Goal: Task Accomplishment & Management: Use online tool/utility

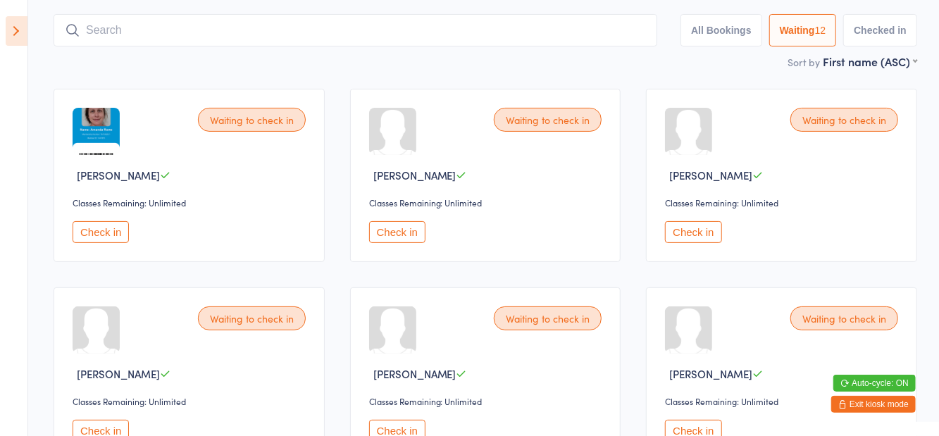
scroll to position [79, 0]
click at [6, 42] on icon at bounding box center [17, 31] width 22 height 30
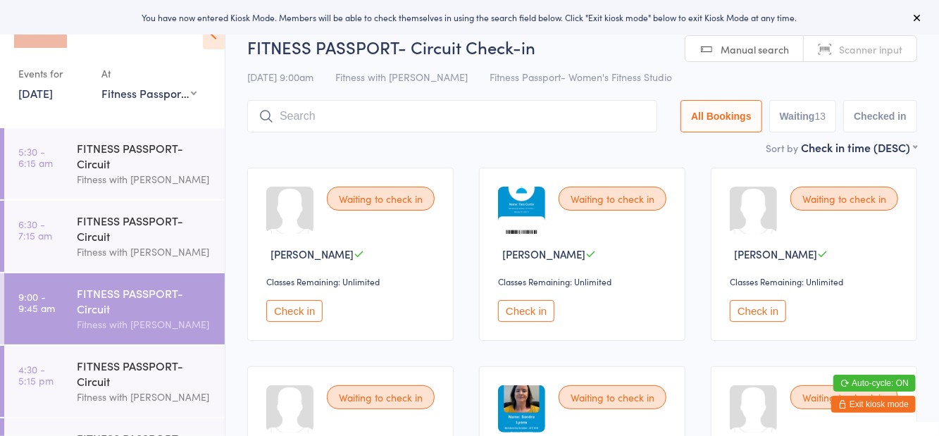
click at [223, 41] on icon at bounding box center [214, 35] width 22 height 30
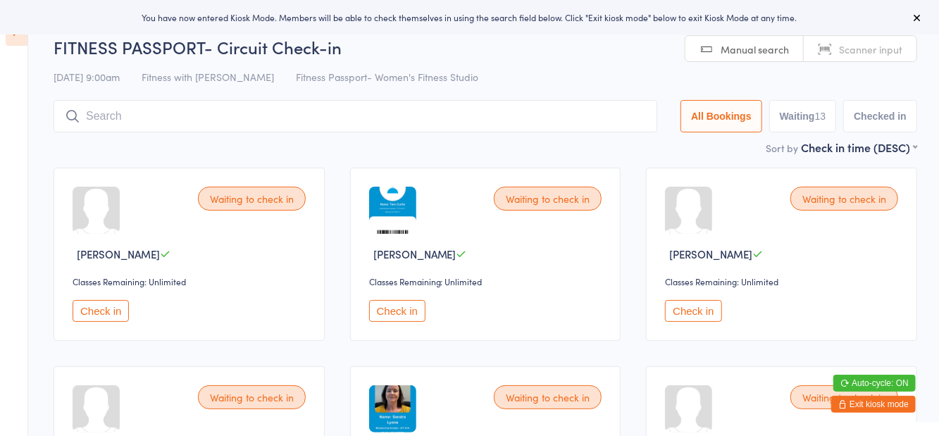
click at [784, 115] on button "Waiting 13" at bounding box center [803, 116] width 68 height 32
select select "0"
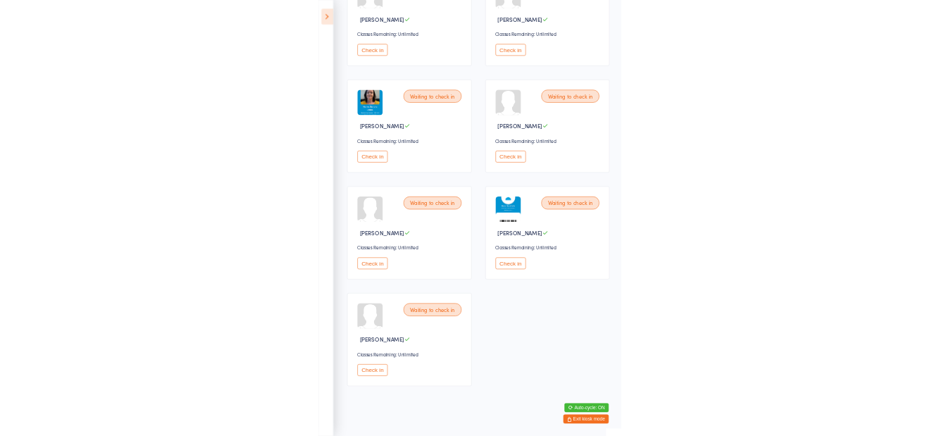
scroll to position [617, 0]
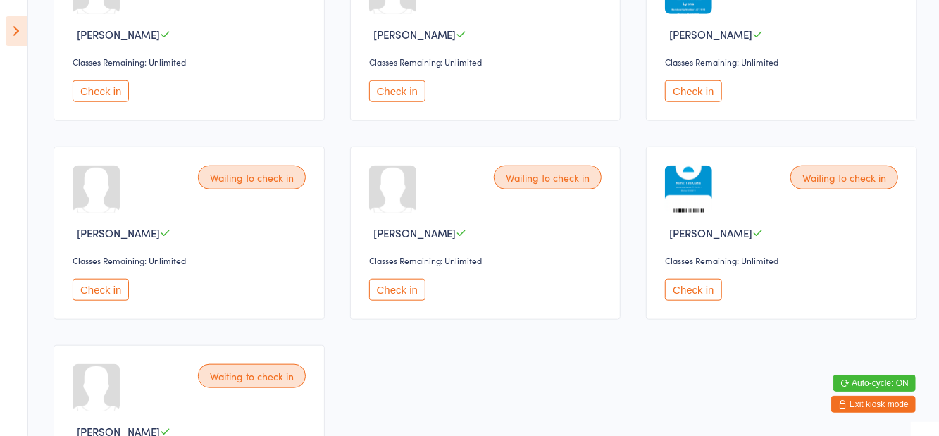
click at [6, 31] on icon at bounding box center [17, 31] width 22 height 30
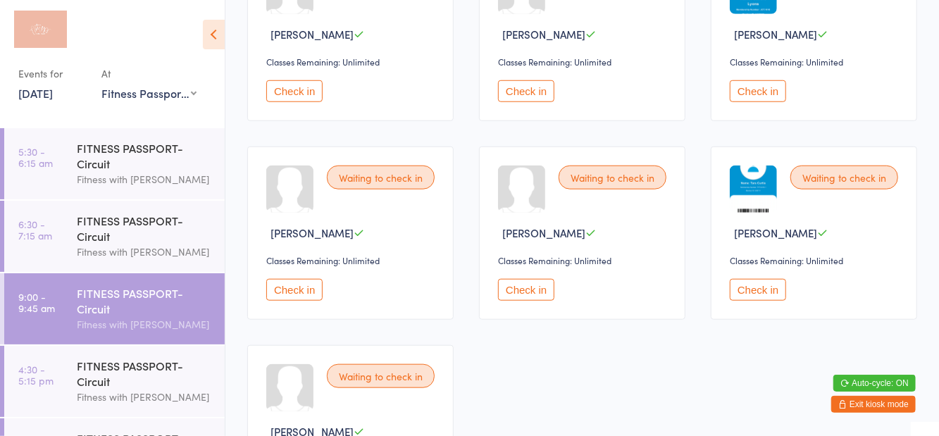
click at [220, 45] on icon at bounding box center [214, 35] width 22 height 30
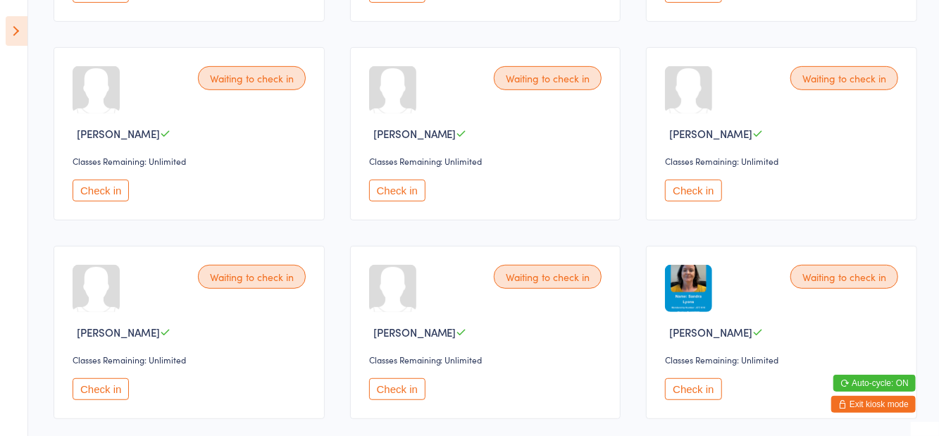
scroll to position [0, 0]
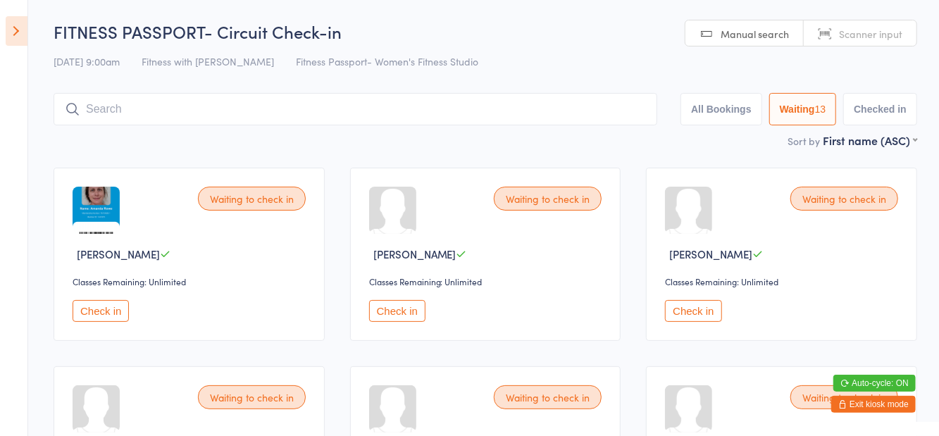
click at [293, 115] on input "search" at bounding box center [355, 109] width 603 height 32
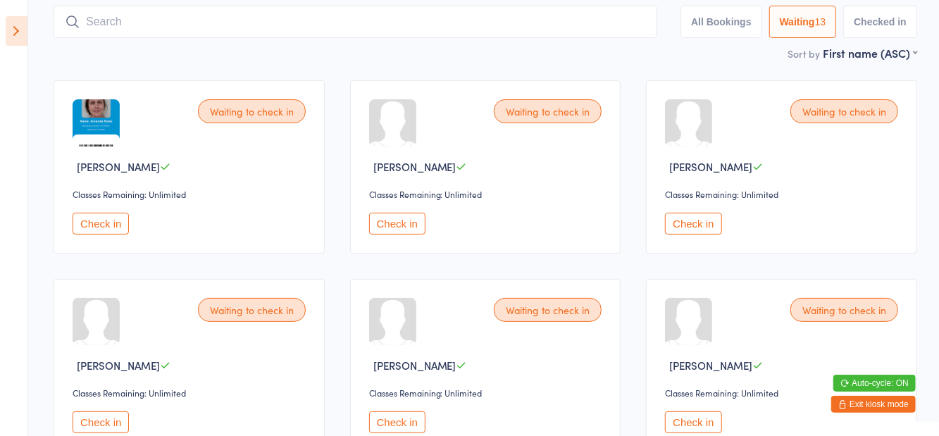
scroll to position [94, 0]
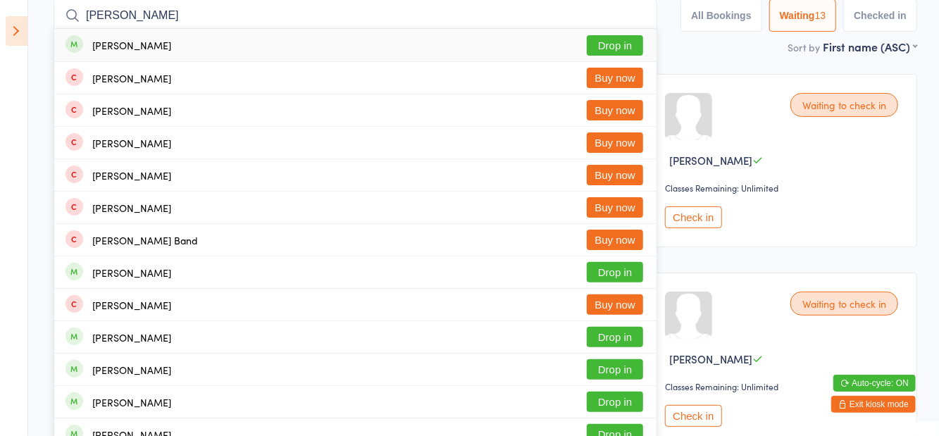
type input "Samantha arnold"
click at [635, 63] on div "Samantha Allan Buy now" at bounding box center [355, 78] width 602 height 32
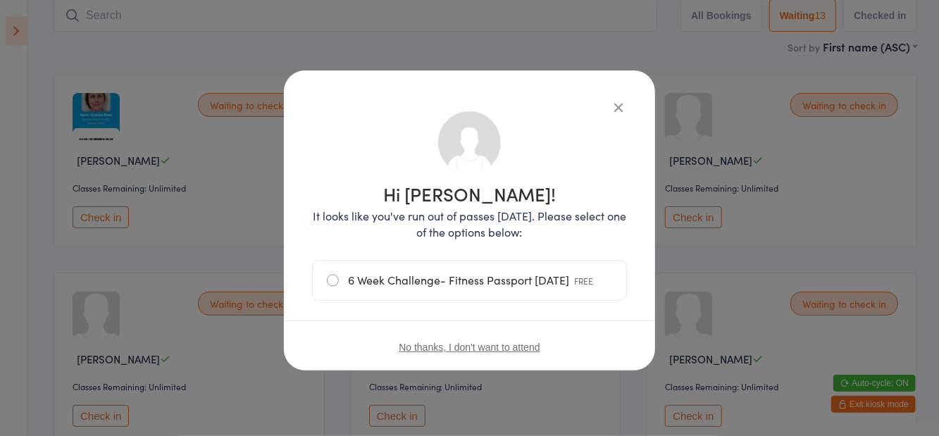
click at [623, 82] on div "Hi Samantha! It looks like you've run out of passes today. Please select one of…" at bounding box center [469, 220] width 371 height 300
click at [624, 101] on icon "button" at bounding box center [618, 106] width 15 height 15
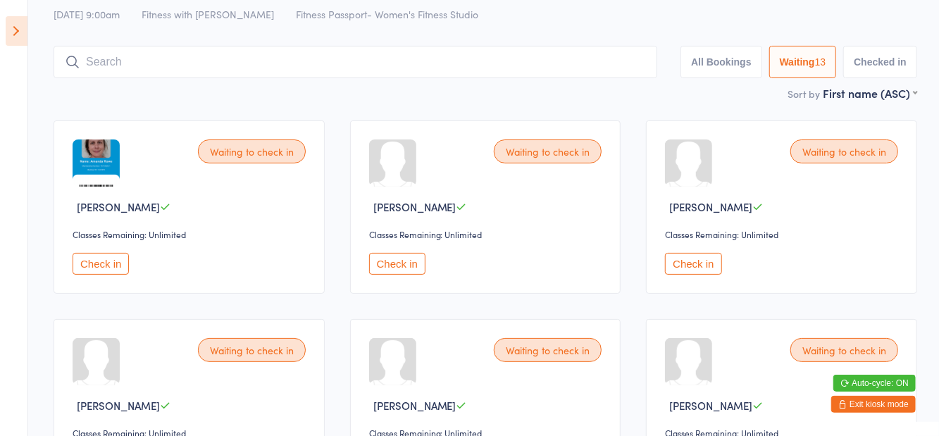
scroll to position [0, 0]
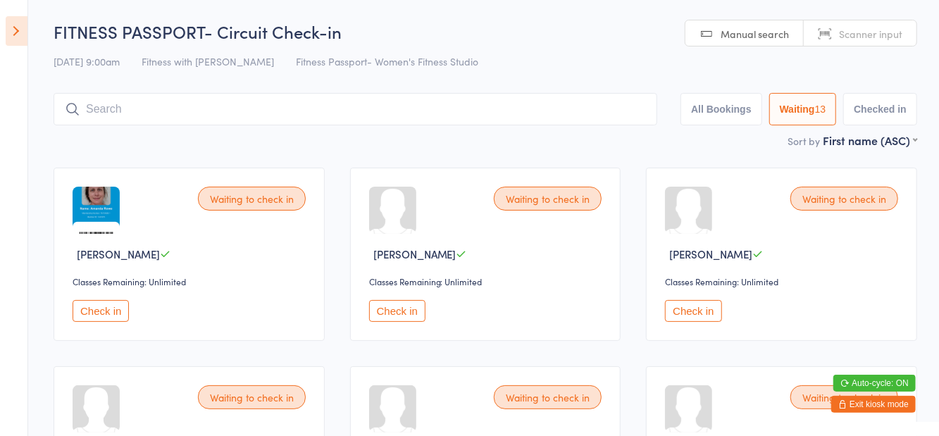
click at [149, 106] on input "search" at bounding box center [355, 109] width 603 height 32
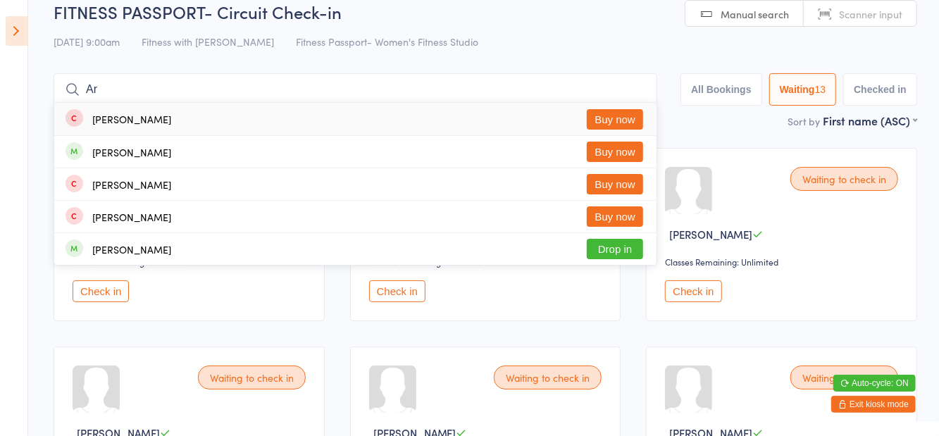
scroll to position [15, 0]
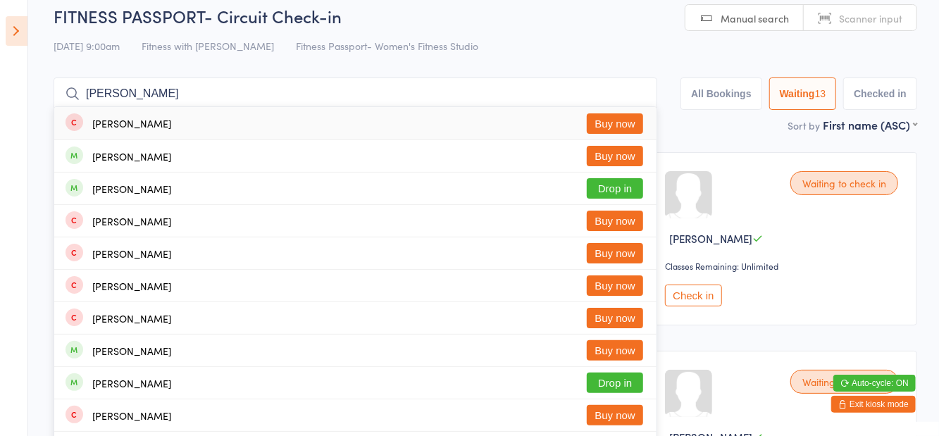
type input "Arnold s"
click at [622, 190] on button "Drop in" at bounding box center [615, 188] width 56 height 20
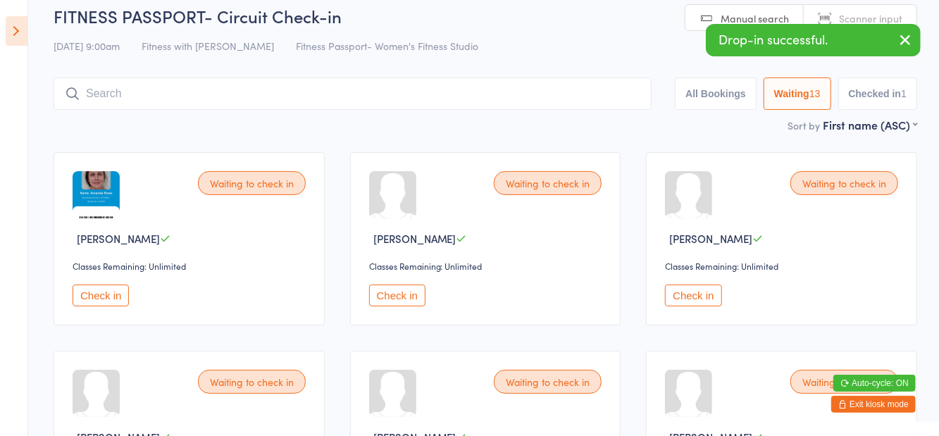
click at [882, 94] on button "Checked in 1" at bounding box center [878, 93] width 80 height 32
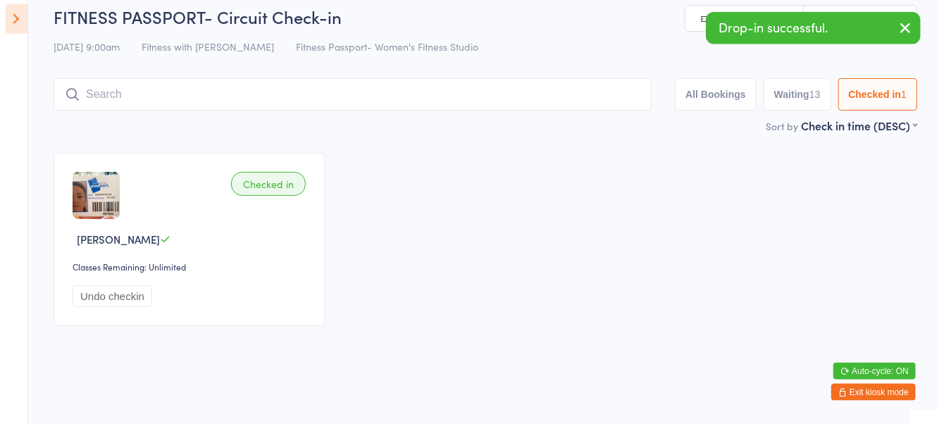
scroll to position [3, 0]
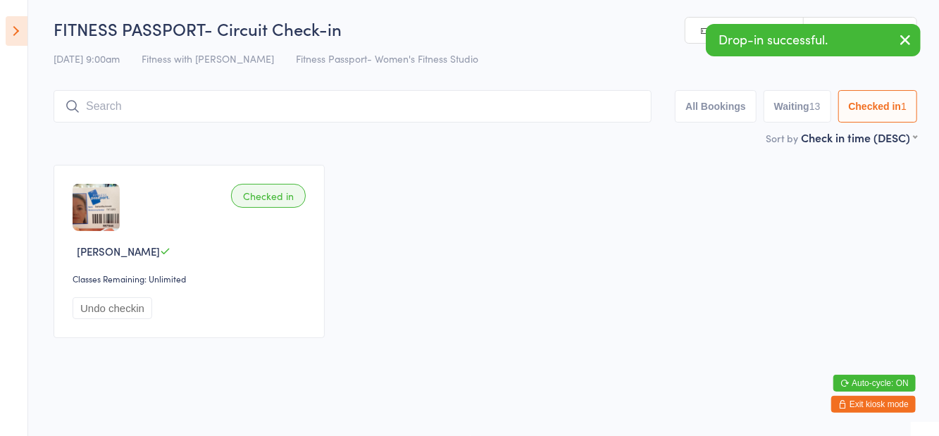
click at [792, 131] on label "Sort by" at bounding box center [781, 138] width 32 height 14
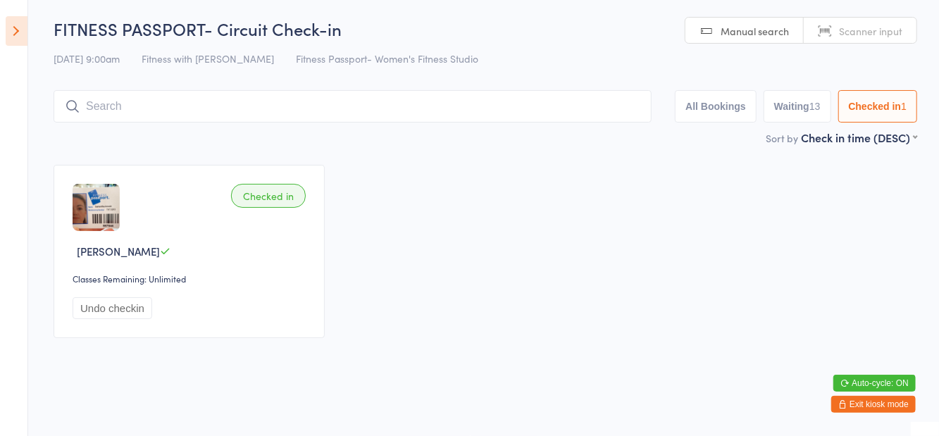
click at [803, 96] on button "Waiting 13" at bounding box center [797, 106] width 68 height 32
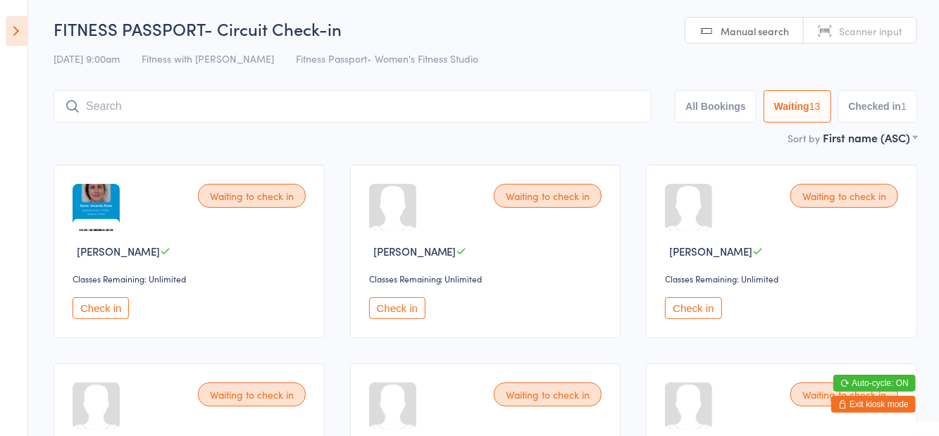
click at [407, 308] on button "Check in" at bounding box center [397, 308] width 56 height 22
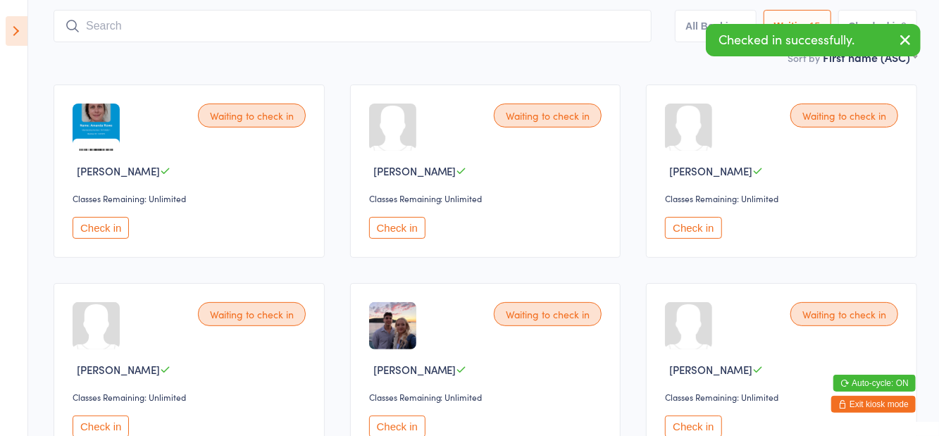
scroll to position [91, 0]
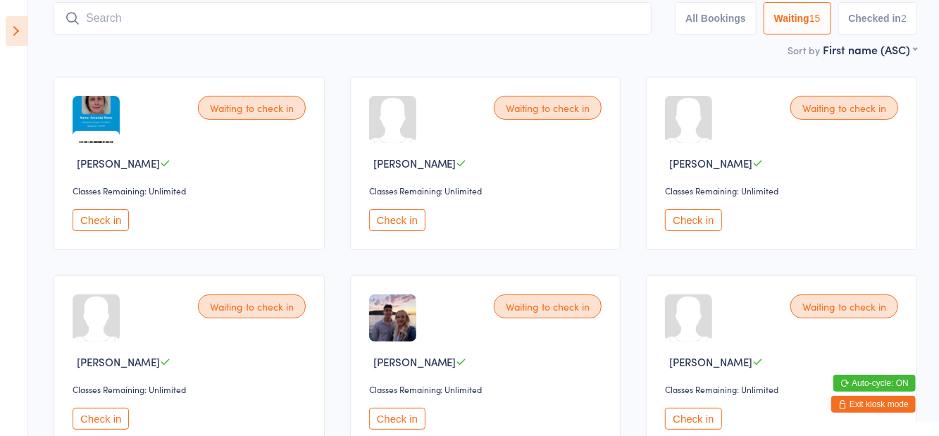
click at [702, 425] on button "Check in" at bounding box center [693, 419] width 56 height 22
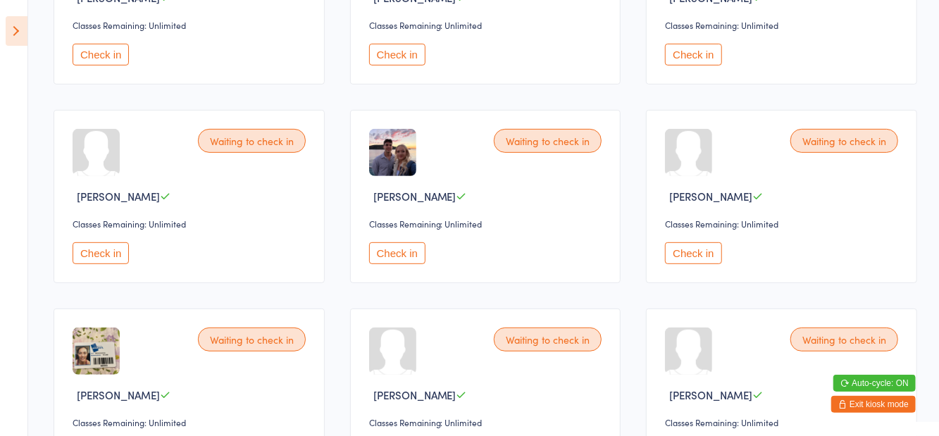
scroll to position [260, 0]
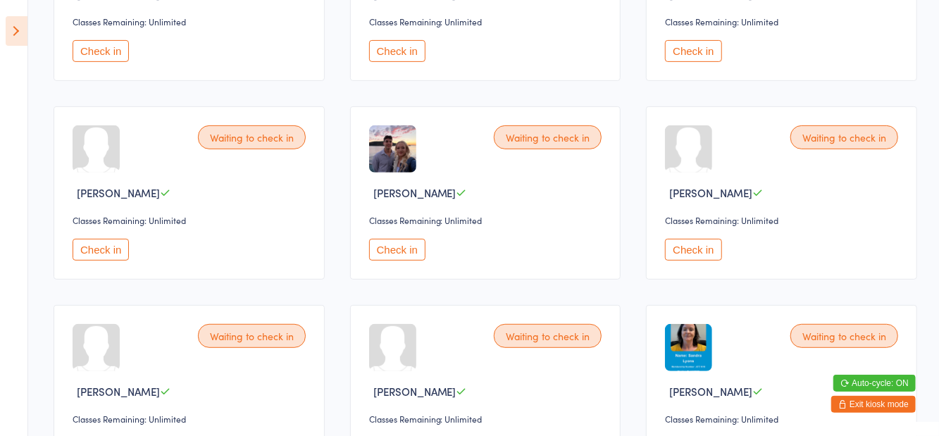
click at [106, 258] on button "Check in" at bounding box center [101, 250] width 56 height 22
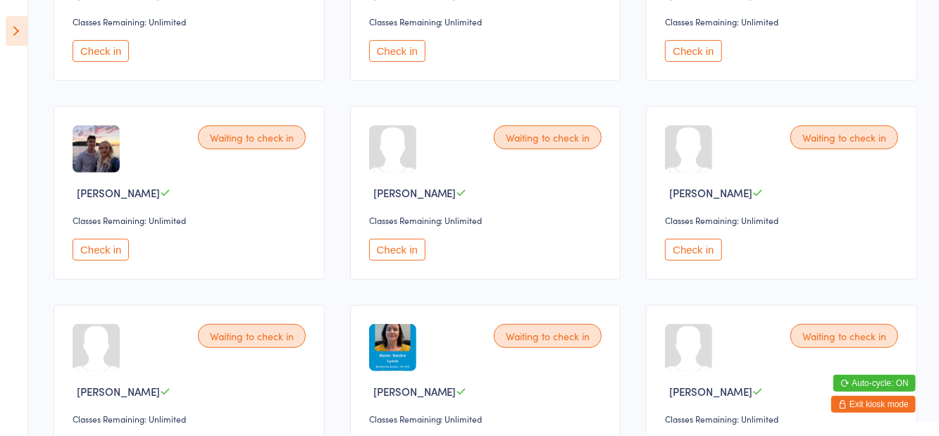
click at [115, 254] on button "Check in" at bounding box center [101, 250] width 56 height 22
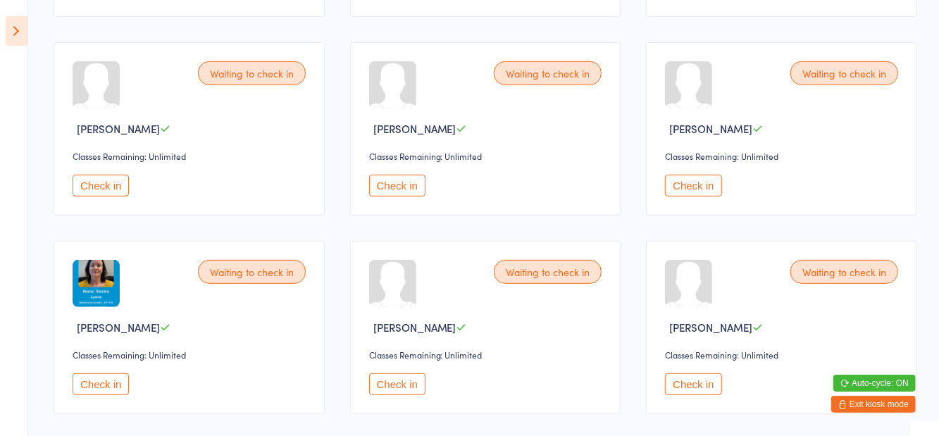
scroll to position [344, 0]
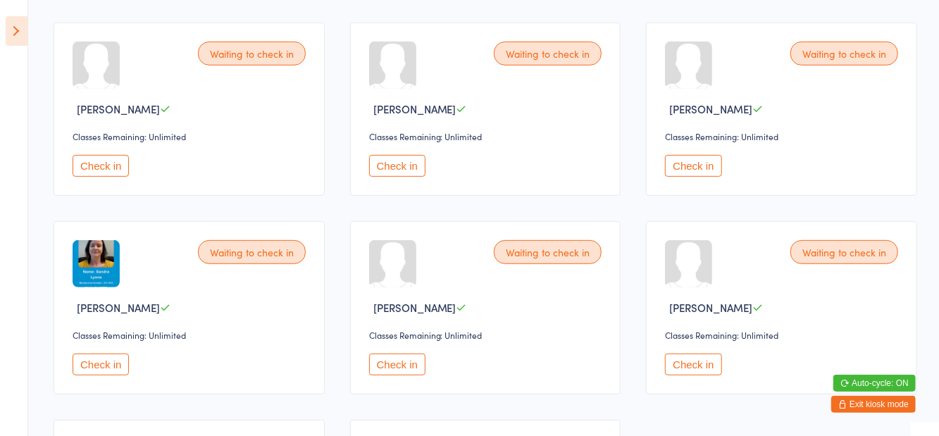
click at [675, 371] on button "Check in" at bounding box center [693, 365] width 56 height 22
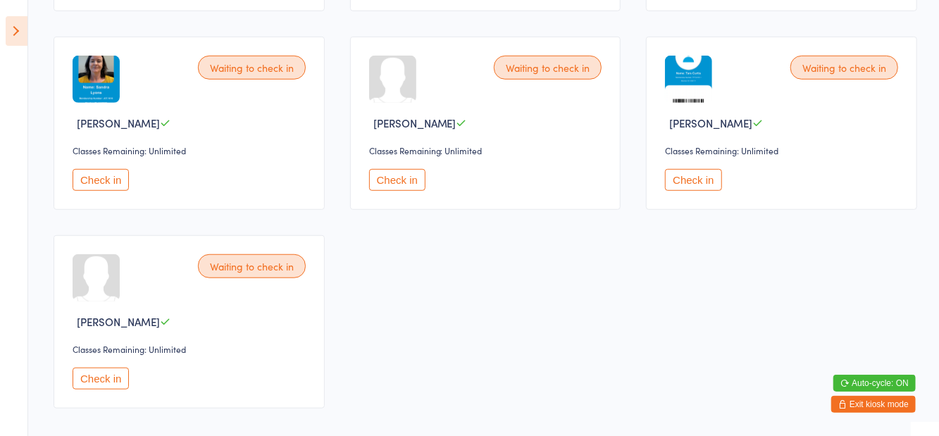
scroll to position [529, 0]
click at [96, 368] on button "Check in" at bounding box center [101, 378] width 56 height 22
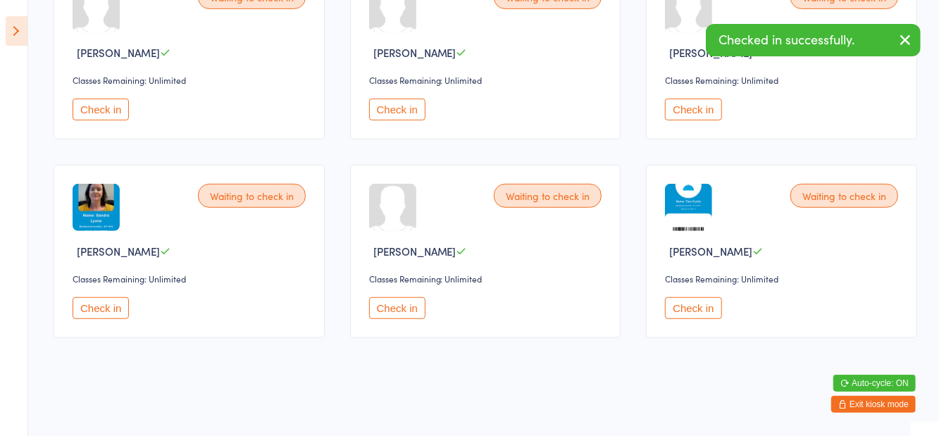
scroll to position [331, 0]
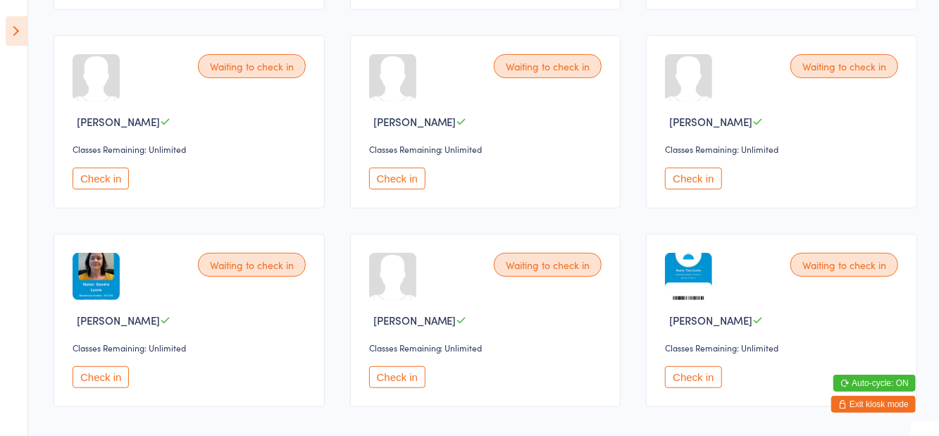
click at [696, 175] on button "Check in" at bounding box center [693, 179] width 56 height 22
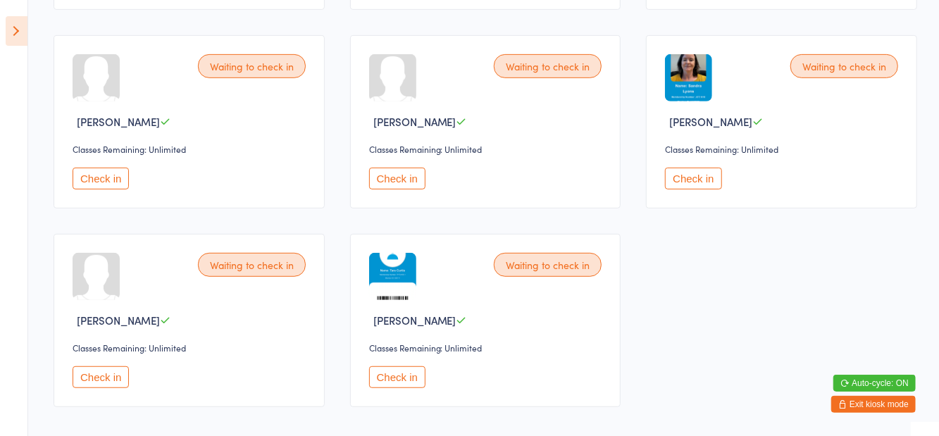
click at [100, 187] on button "Check in" at bounding box center [101, 179] width 56 height 22
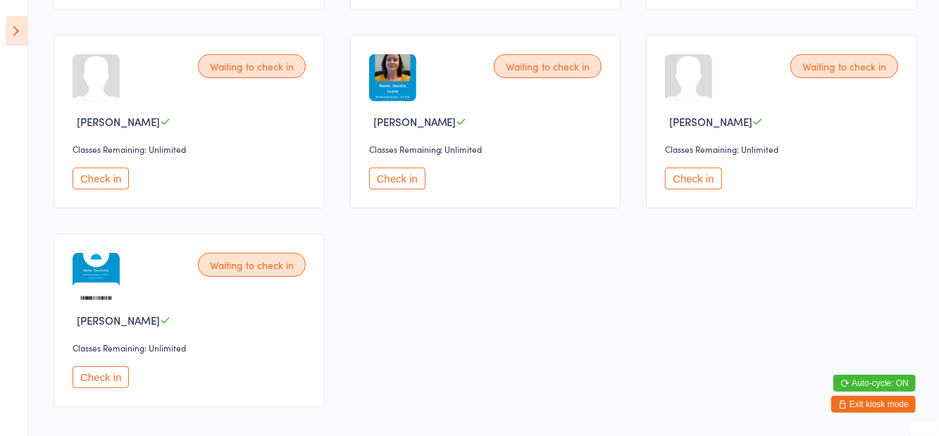
scroll to position [0, 0]
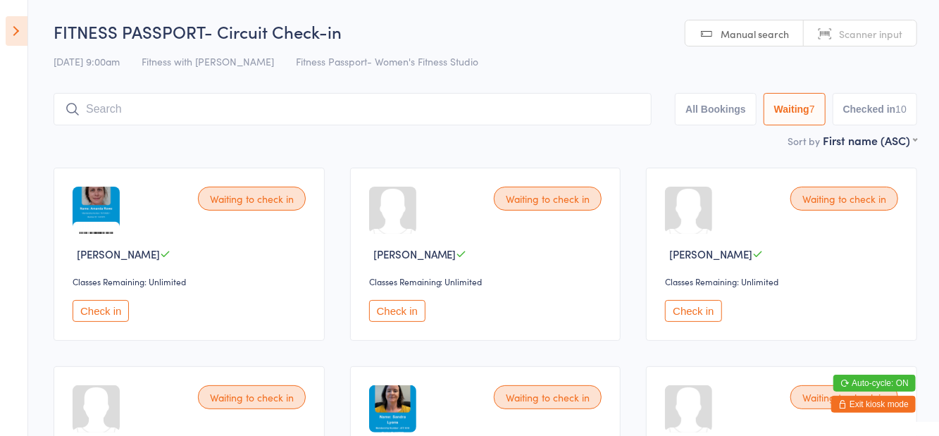
click at [179, 114] on input "search" at bounding box center [353, 109] width 598 height 32
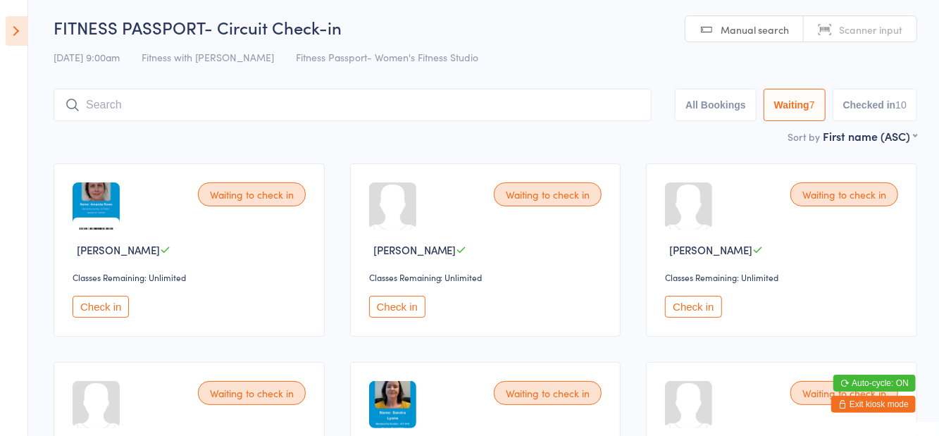
scroll to position [94, 0]
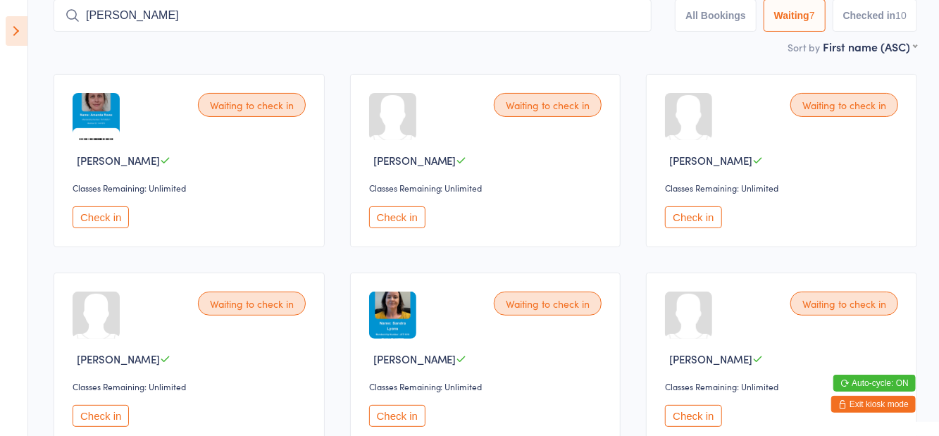
type input "Caitlin bethel"
click at [884, 28] on button "Checked in 11" at bounding box center [874, 15] width 85 height 32
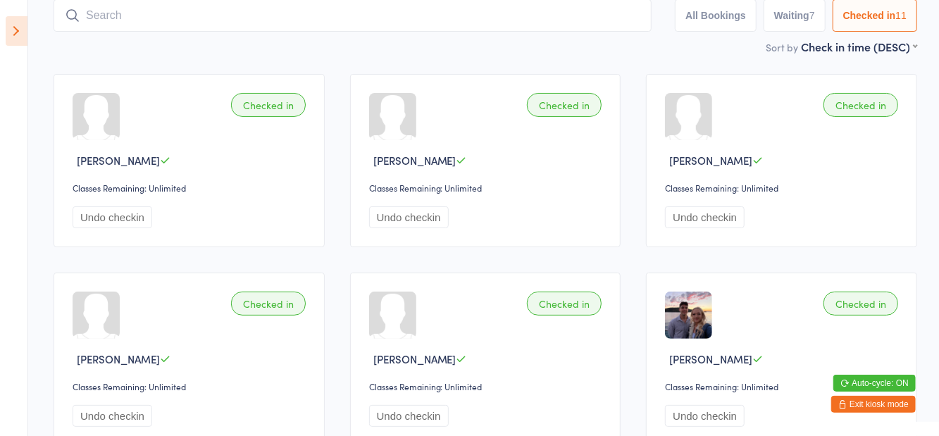
click at [775, 27] on button "Waiting 7" at bounding box center [794, 15] width 62 height 32
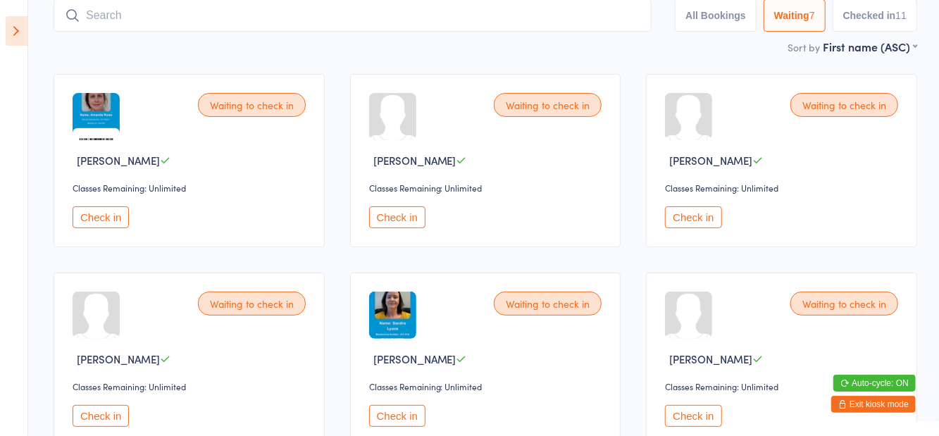
click at [499, 362] on div "[PERSON_NAME]" at bounding box center [487, 358] width 237 height 15
click at [397, 413] on button "Check in" at bounding box center [397, 416] width 56 height 22
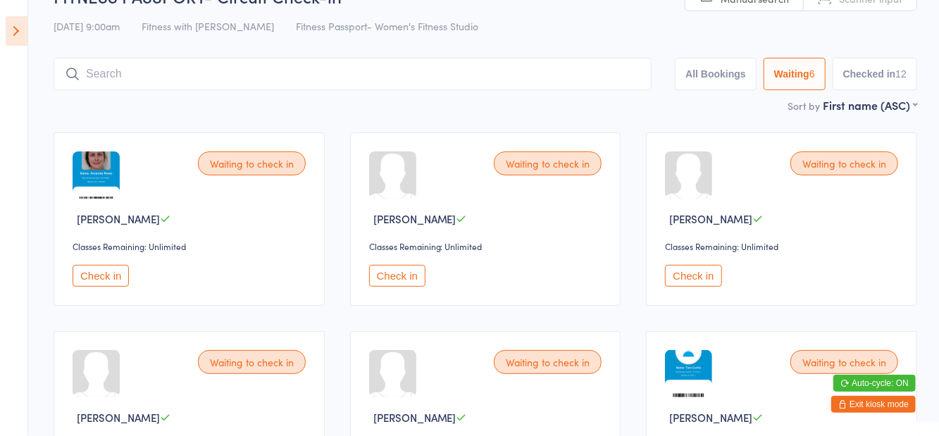
scroll to position [0, 0]
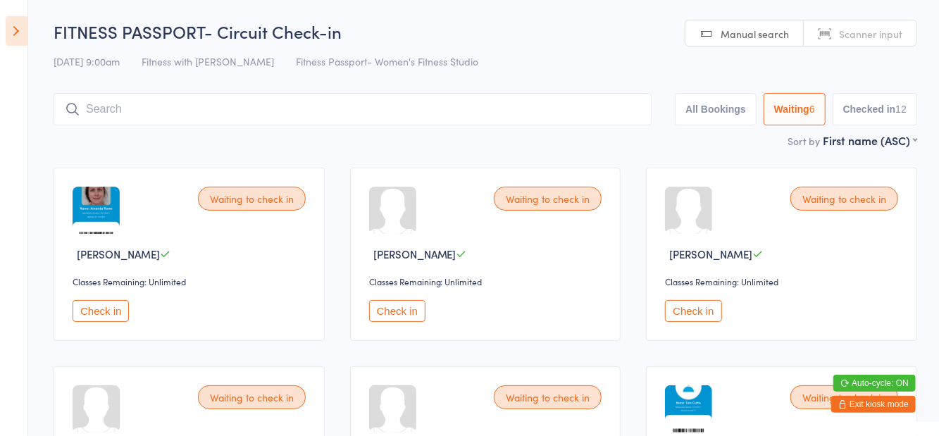
click at [377, 106] on input "search" at bounding box center [353, 109] width 598 height 32
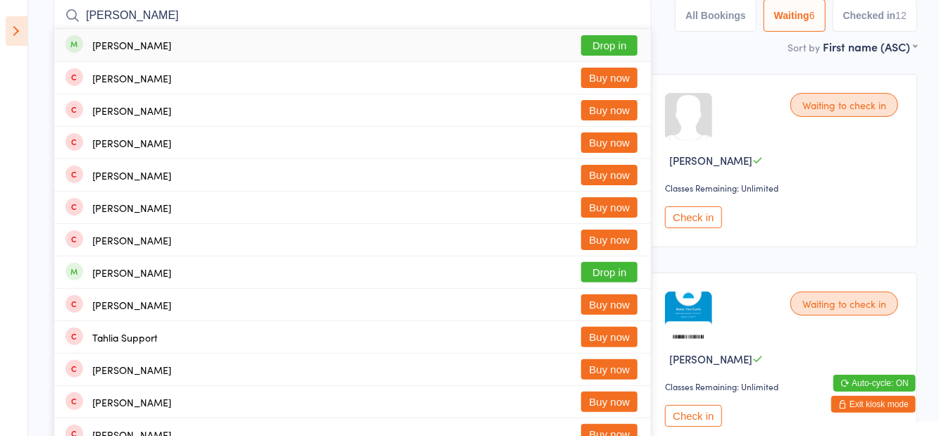
type input "Tahlia peterson"
click at [618, 43] on button "Drop in" at bounding box center [609, 45] width 56 height 20
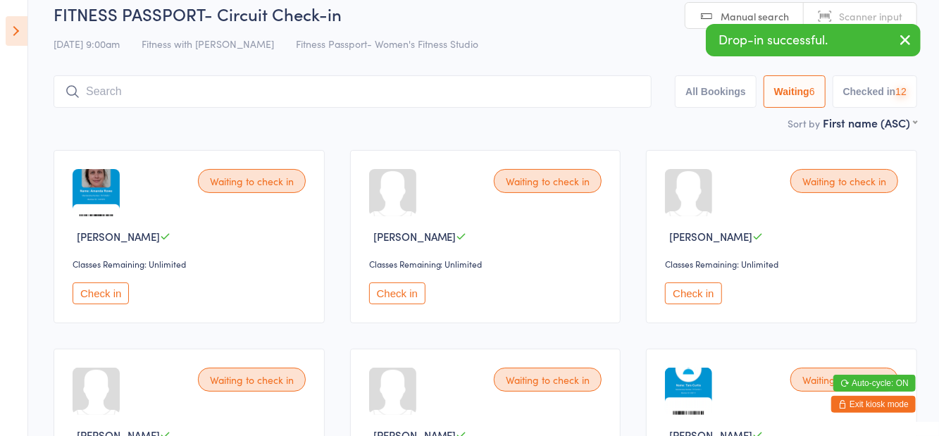
scroll to position [15, 0]
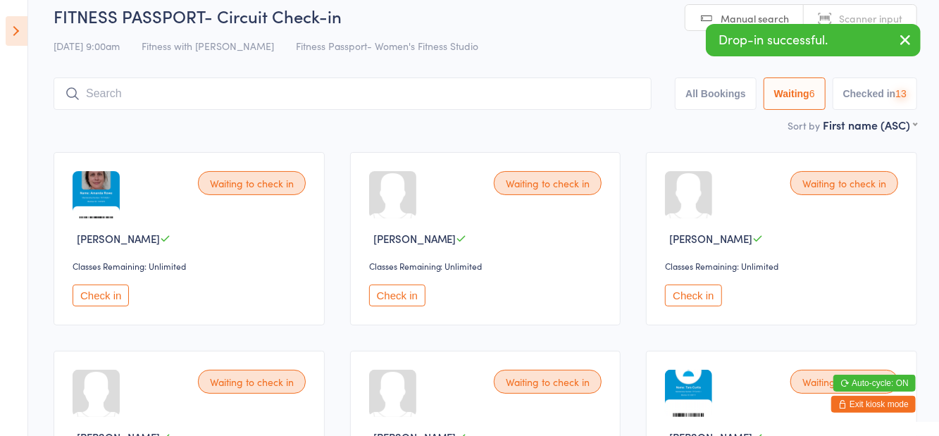
click at [904, 44] on icon "button" at bounding box center [904, 40] width 17 height 18
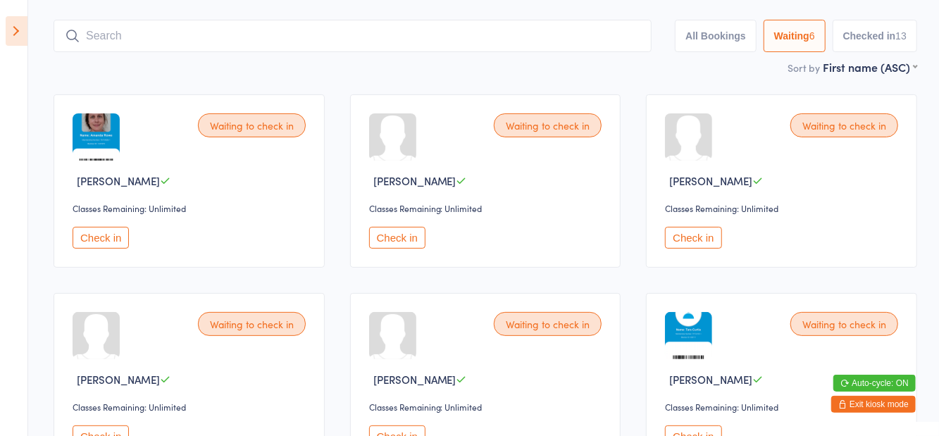
scroll to position [89, 0]
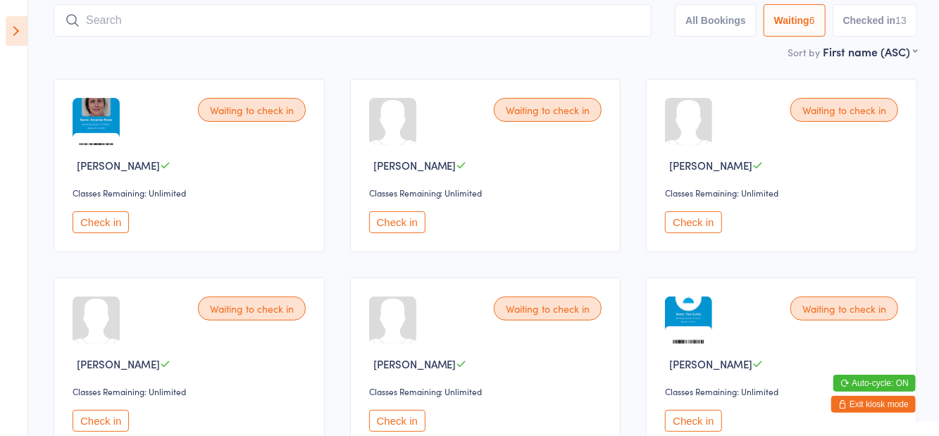
click at [698, 424] on button "Check in" at bounding box center [693, 421] width 56 height 22
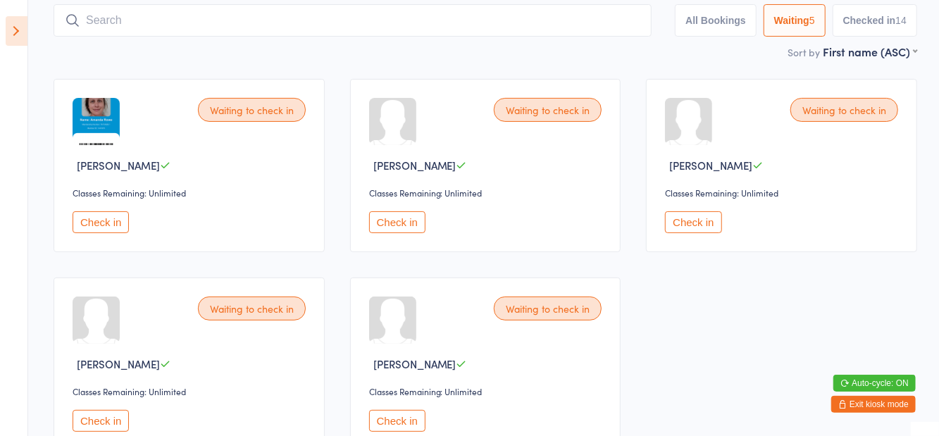
click at [690, 215] on button "Check in" at bounding box center [693, 222] width 56 height 22
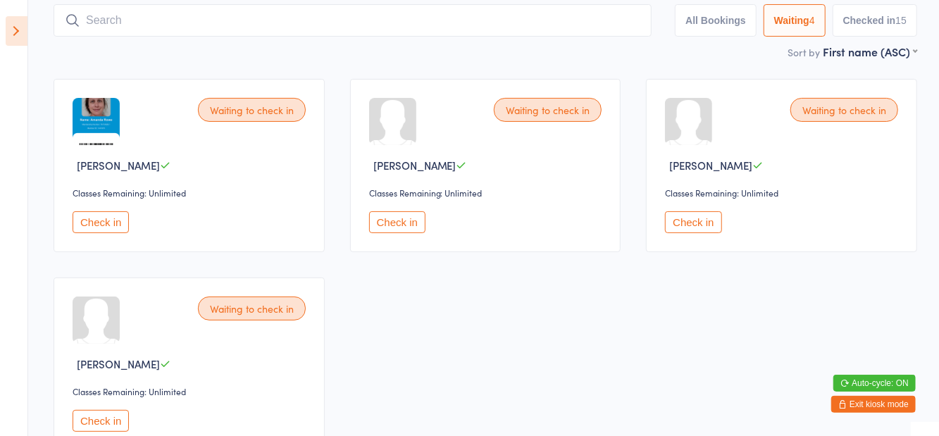
click at [698, 226] on button "Check in" at bounding box center [693, 222] width 56 height 22
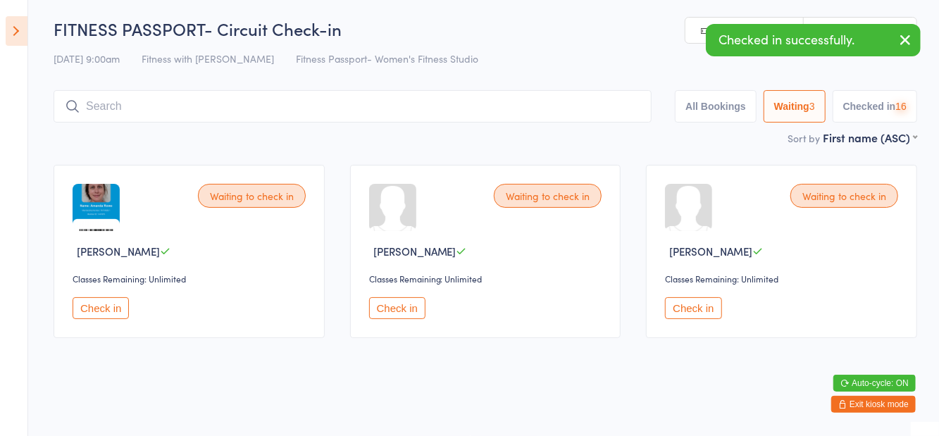
scroll to position [0, 0]
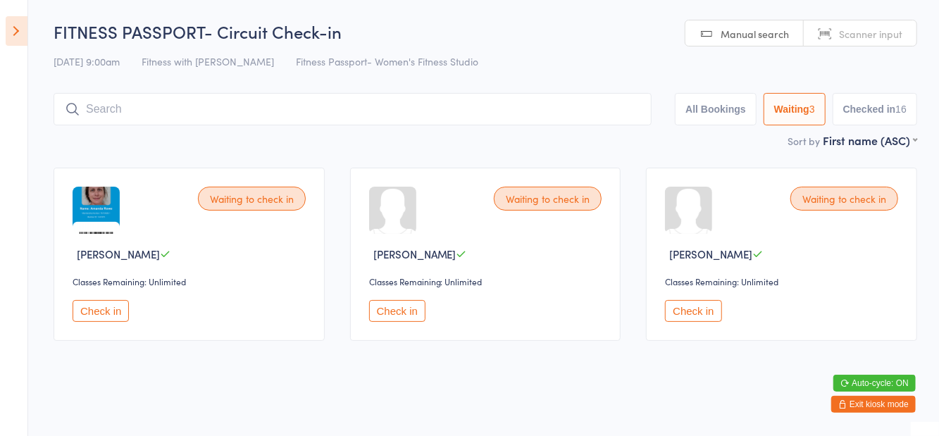
click at [335, 123] on input "search" at bounding box center [353, 109] width 598 height 32
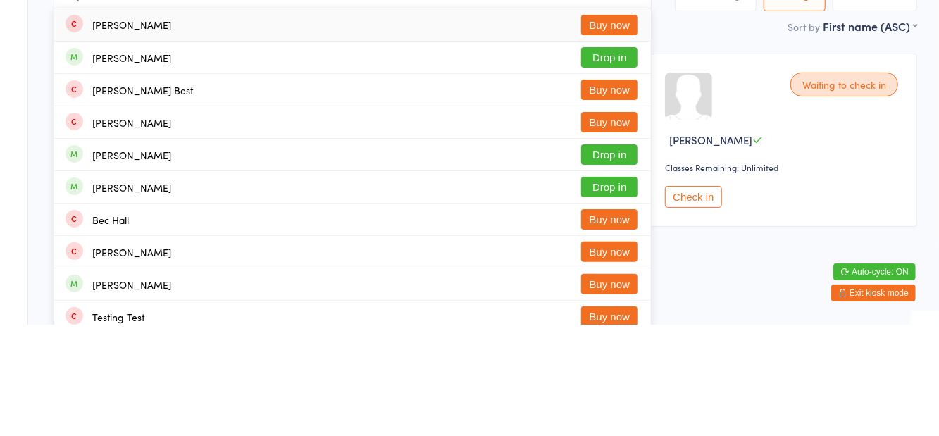
scroll to position [3, 0]
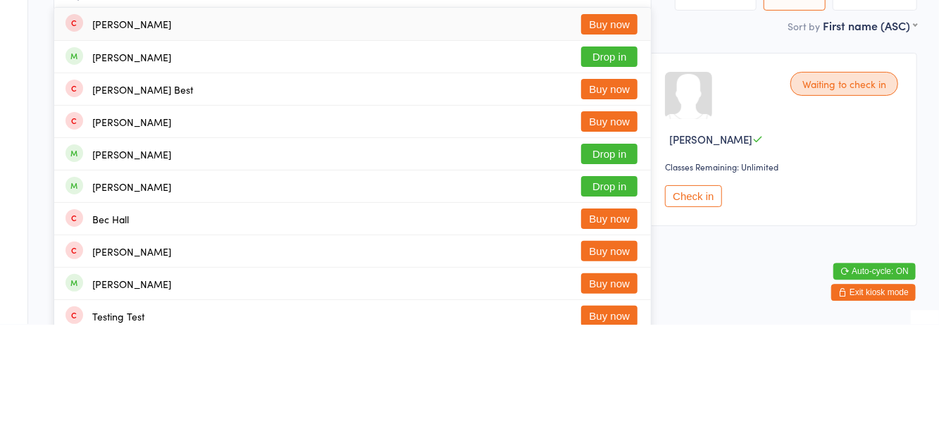
type input "Best"
click at [615, 177] on button "Drop in" at bounding box center [609, 168] width 56 height 20
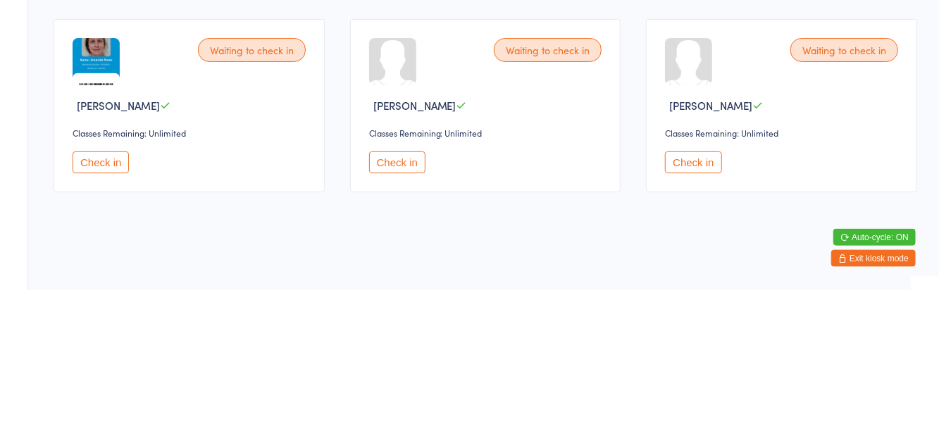
click at [99, 314] on button "Check in" at bounding box center [101, 308] width 56 height 22
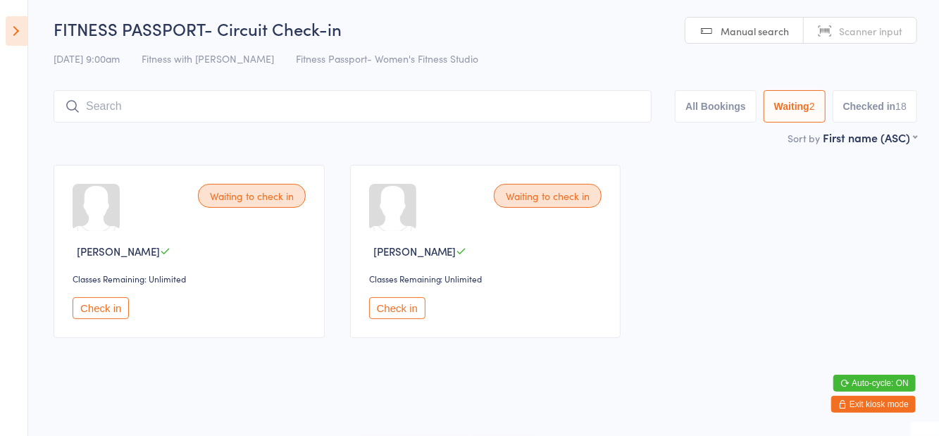
click at [99, 310] on button "Check in" at bounding box center [101, 308] width 56 height 22
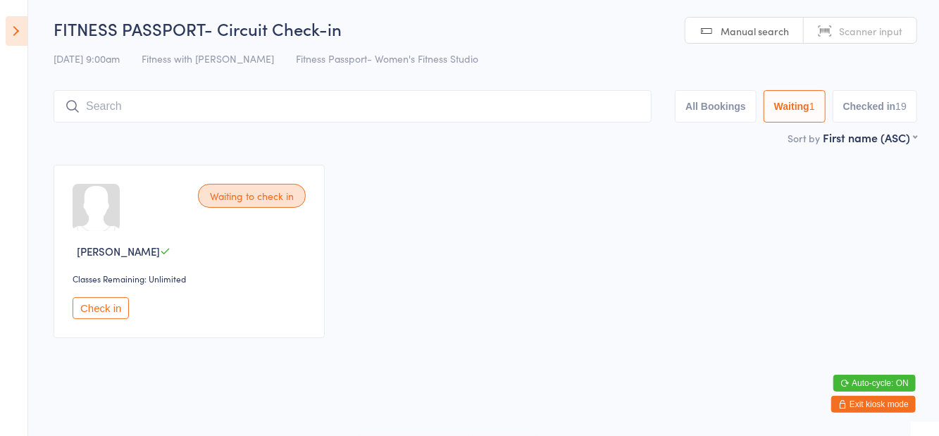
click at [177, 120] on input "search" at bounding box center [353, 106] width 598 height 32
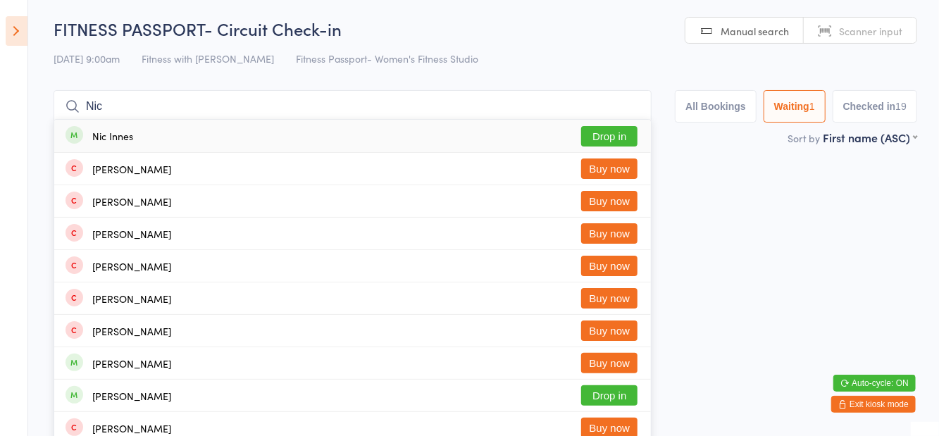
type input "Nic"
click at [617, 143] on button "Drop in" at bounding box center [609, 136] width 56 height 20
